Goal: Transaction & Acquisition: Download file/media

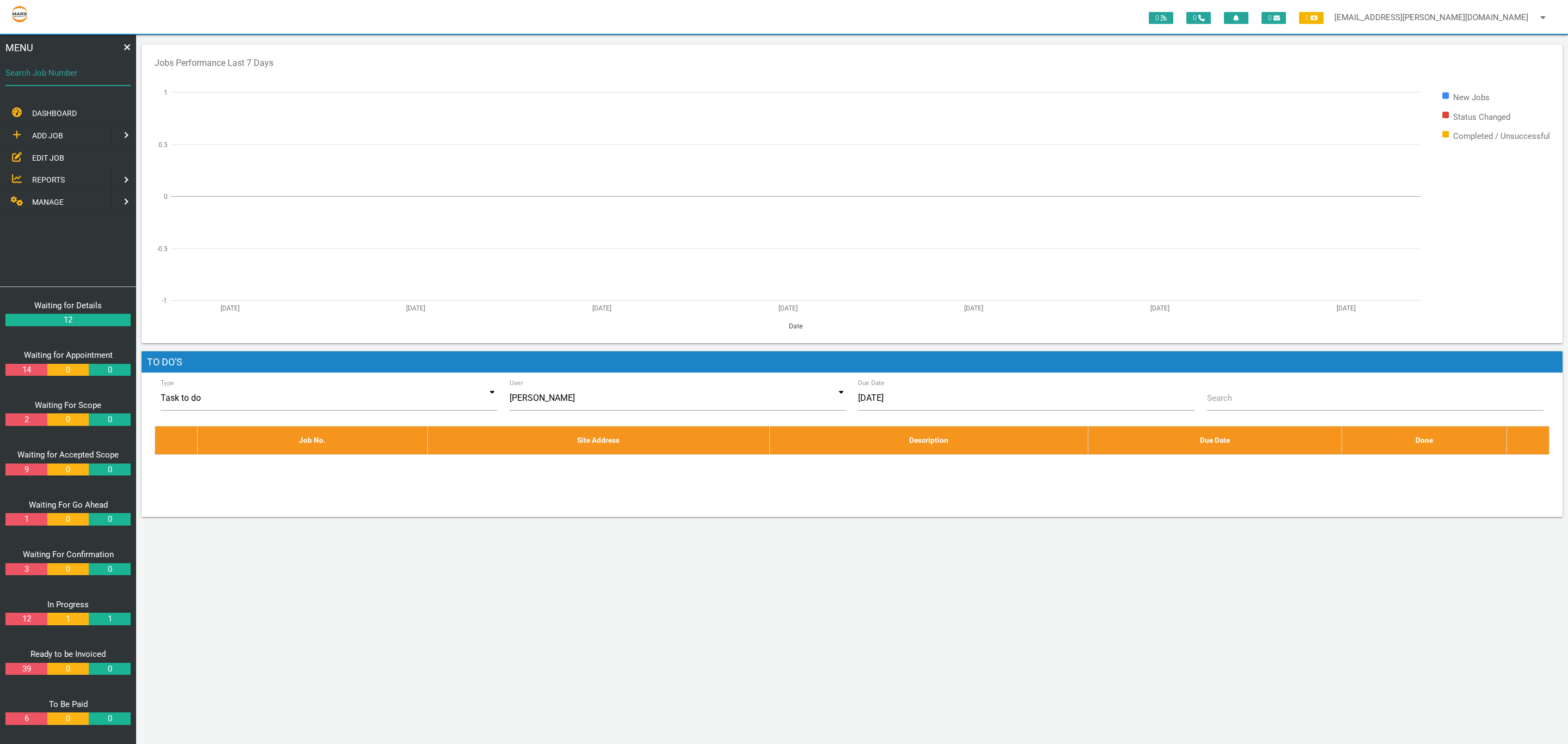
click at [112, 84] on input "Search Job Number" at bounding box center [68, 73] width 126 height 25
type input "1749"
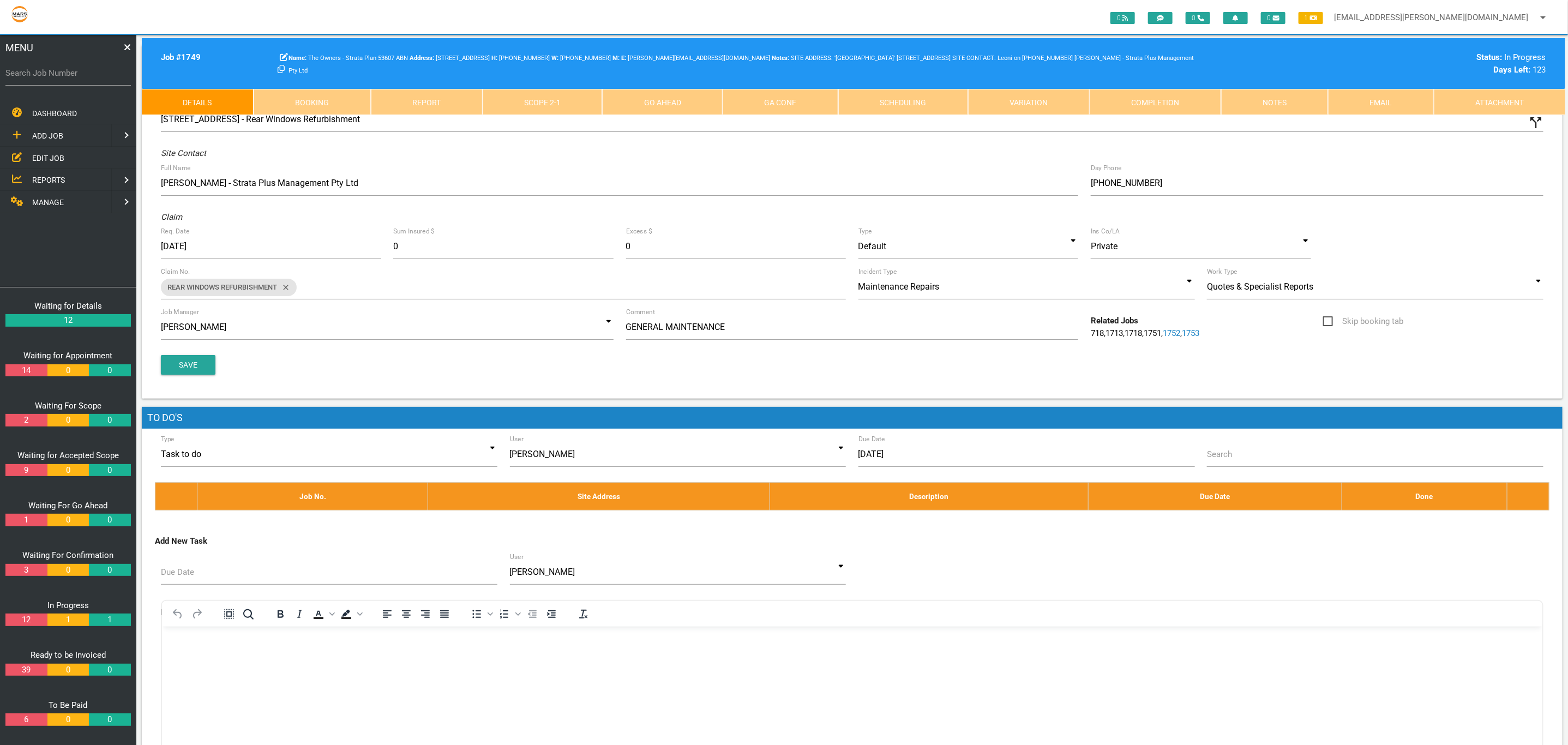
click at [1476, 98] on link "Attachment" at bounding box center [1500, 102] width 132 height 27
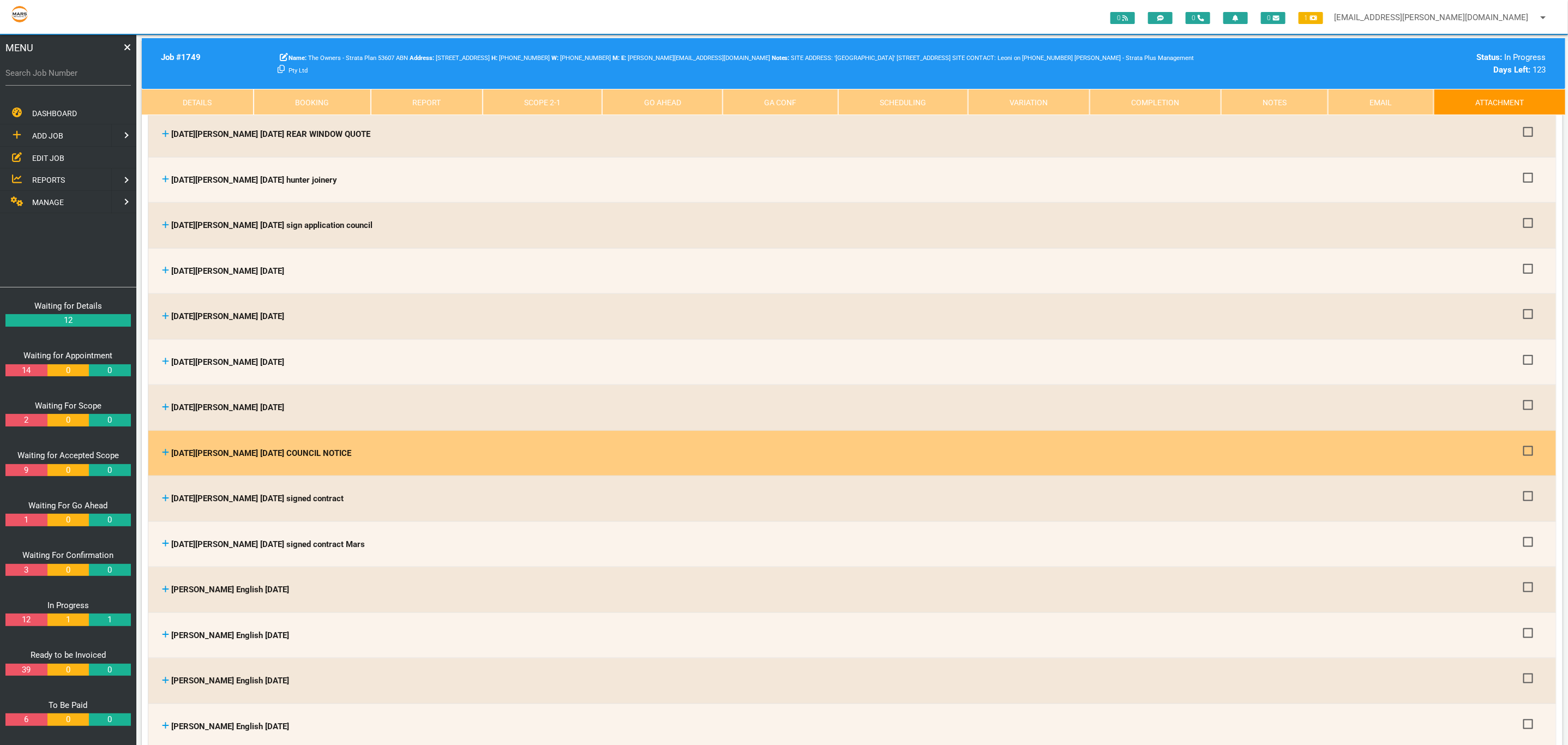
scroll to position [818, 0]
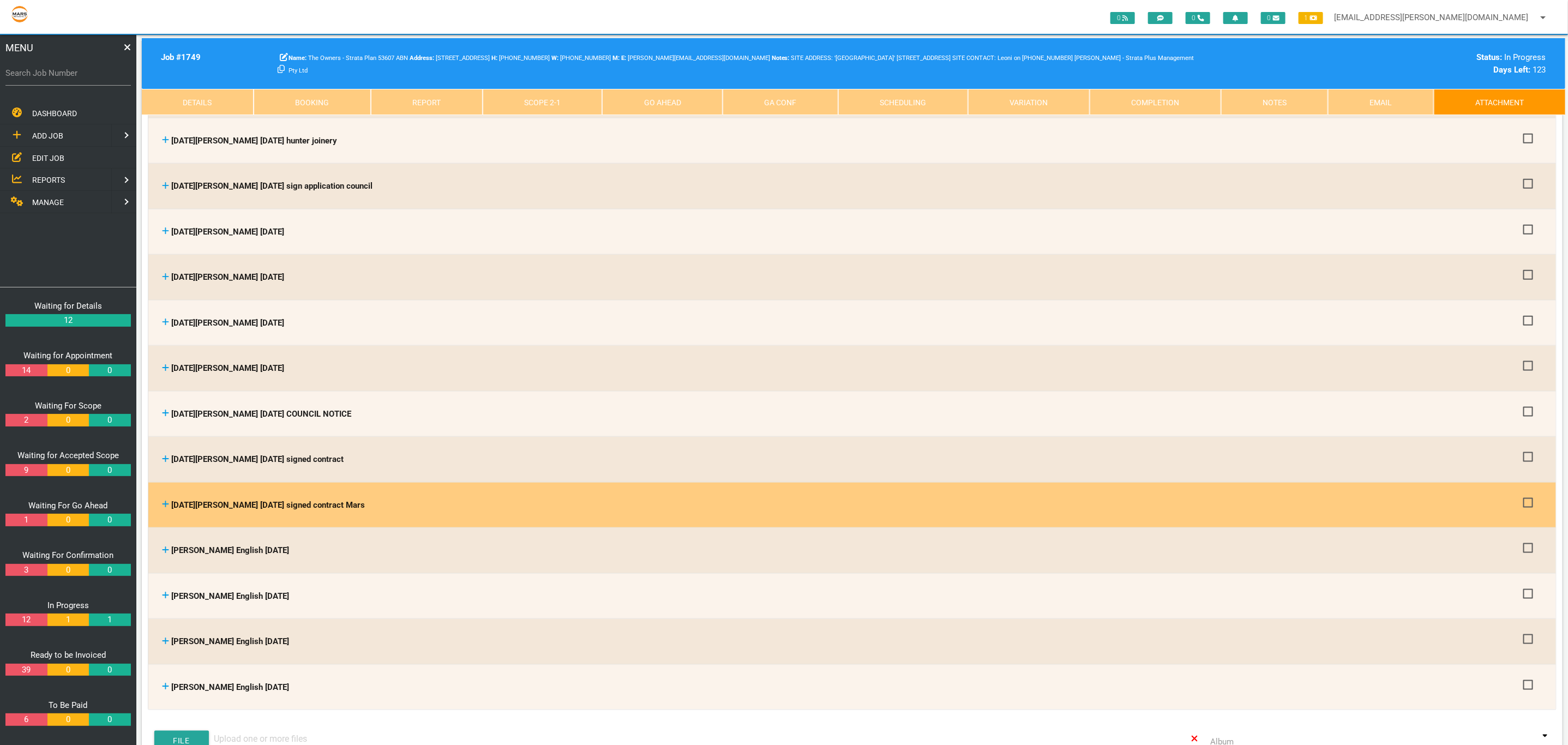
click at [162, 500] on icon at bounding box center [165, 504] width 7 height 9
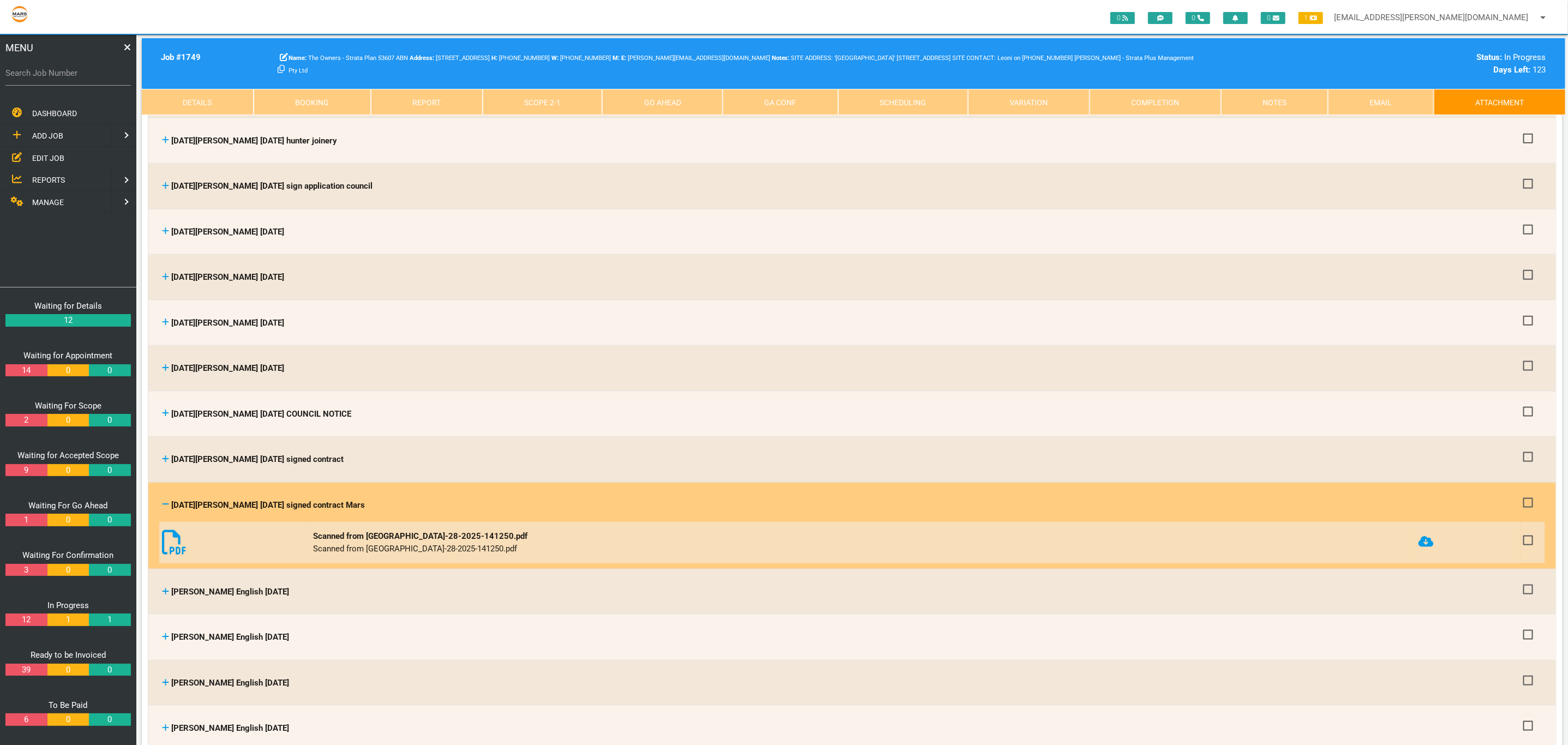
click at [1419, 535] on icon at bounding box center [1427, 541] width 15 height 11
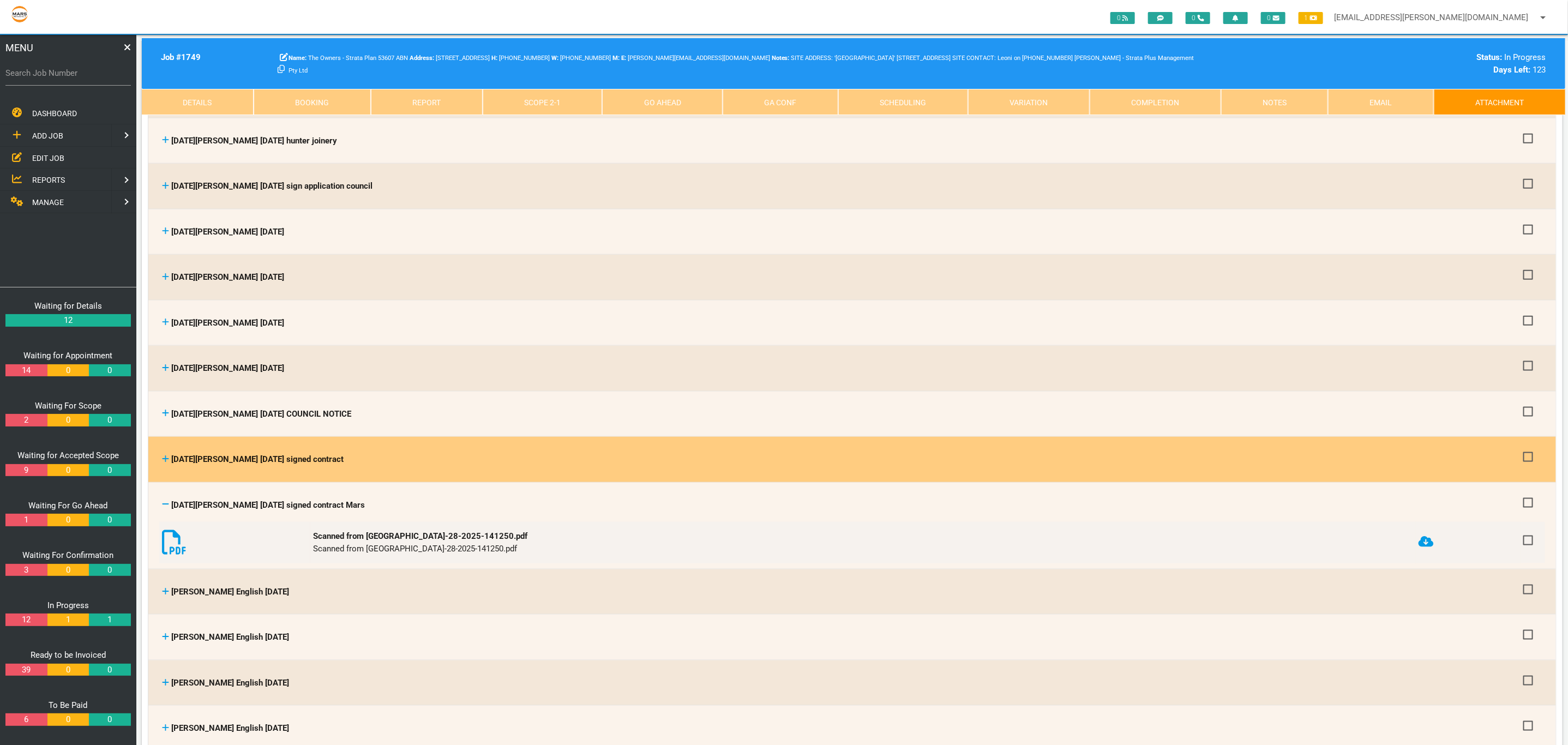
click at [164, 454] on link at bounding box center [165, 458] width 7 height 9
click at [169, 454] on icon at bounding box center [165, 458] width 7 height 9
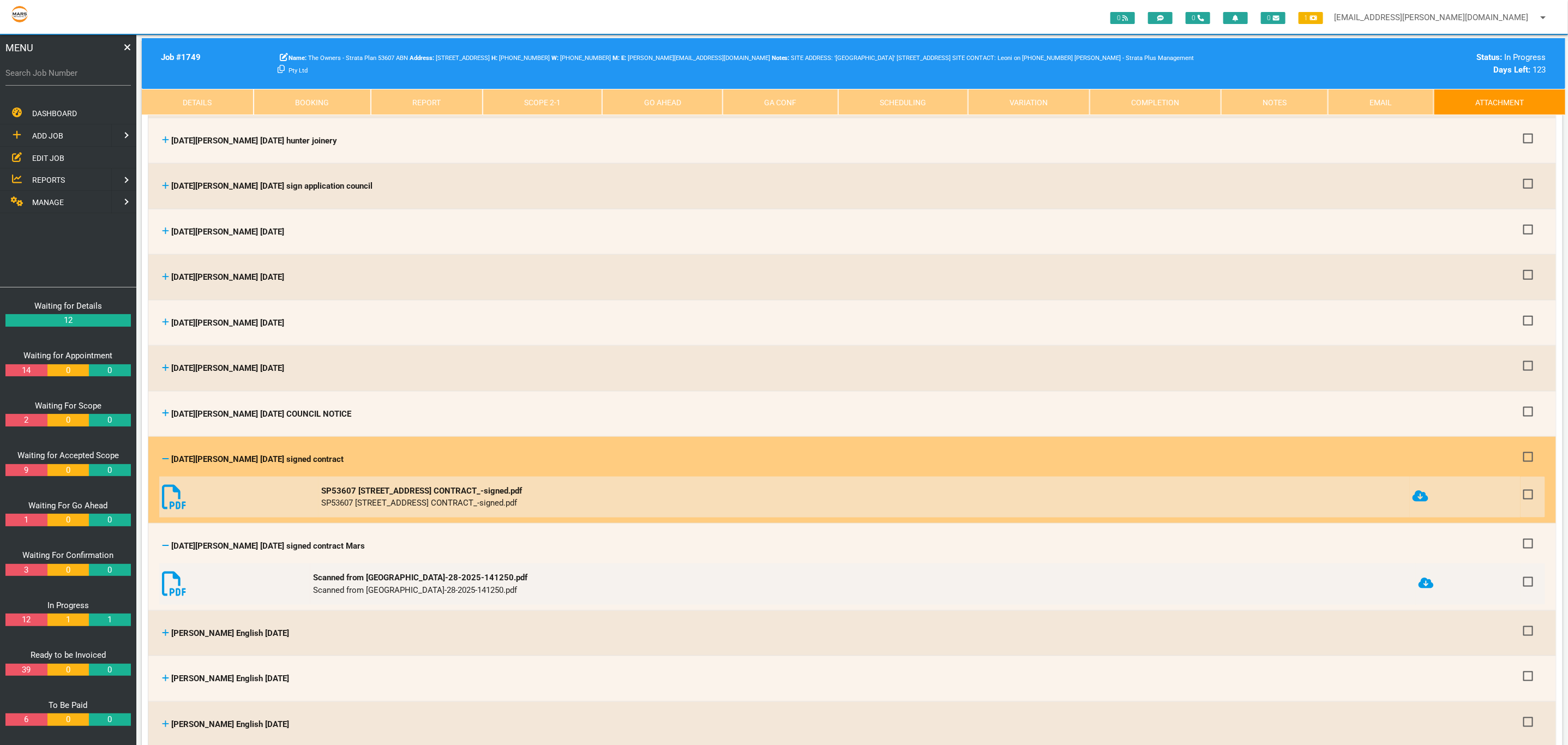
click at [1428, 489] on icon at bounding box center [1421, 495] width 15 height 13
